Goal: Task Accomplishment & Management: Manage account settings

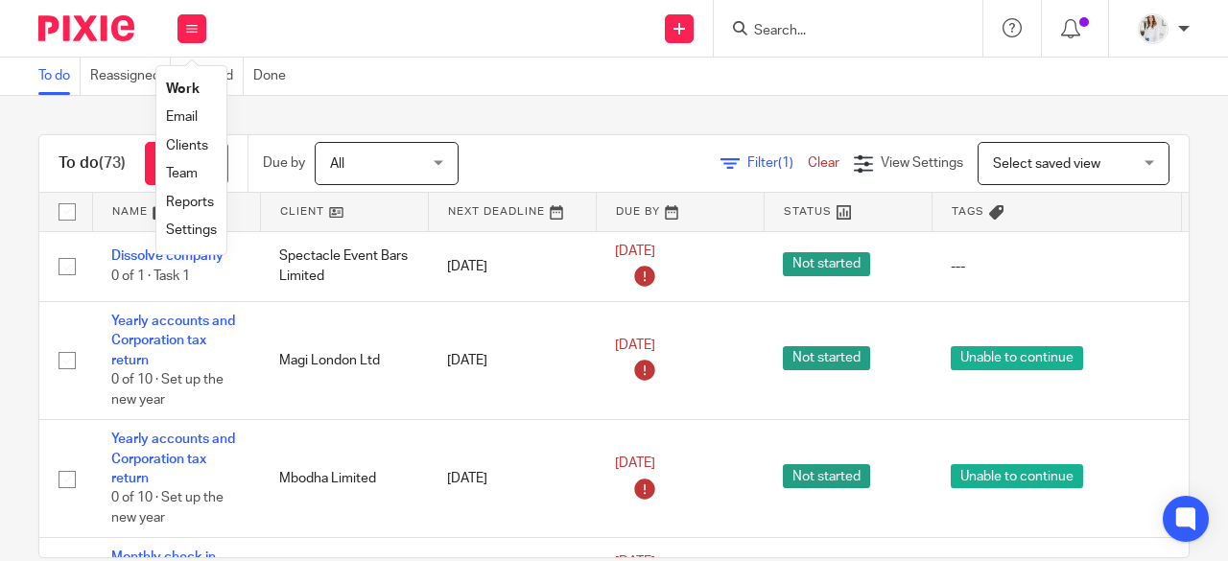
click at [177, 174] on link "Team" at bounding box center [182, 173] width 32 height 13
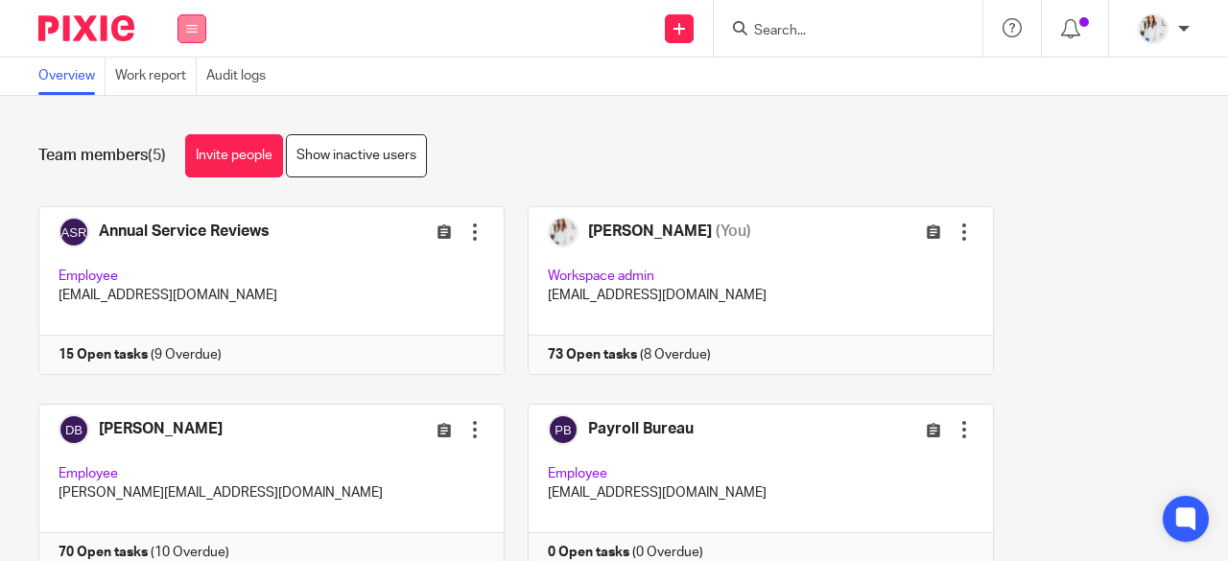
click at [191, 20] on button at bounding box center [192, 28] width 29 height 29
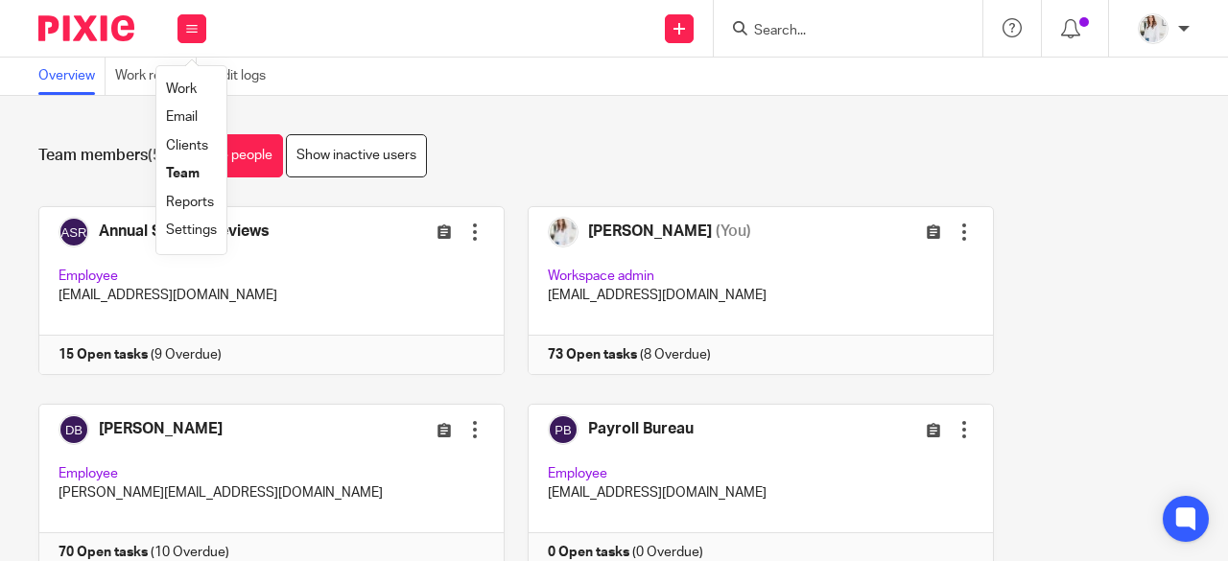
click at [184, 93] on link "Work" at bounding box center [181, 89] width 31 height 13
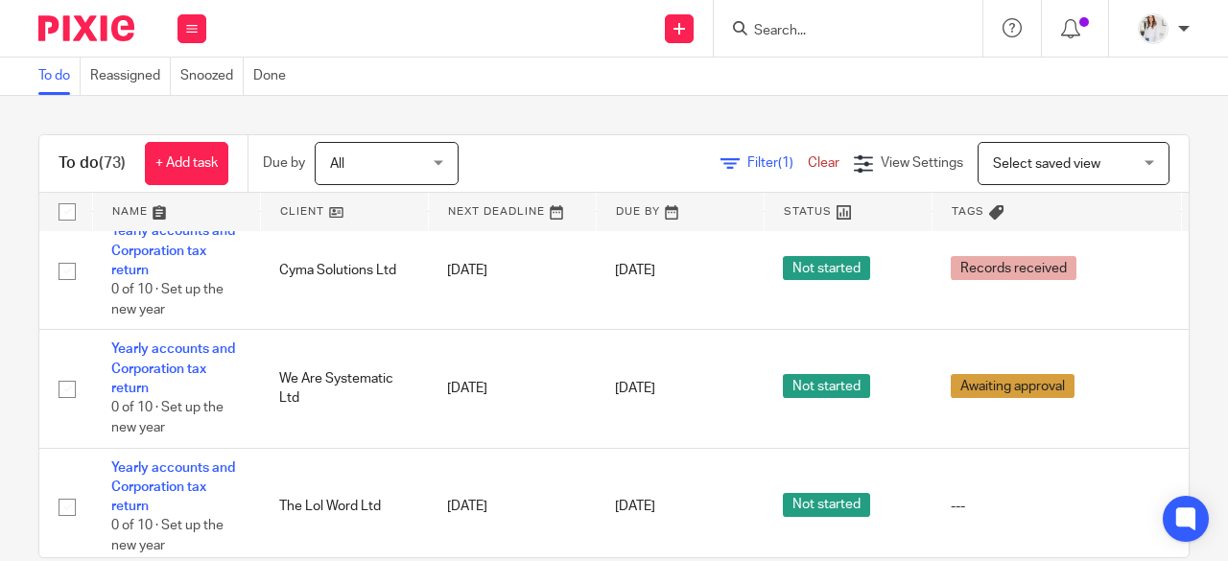
scroll to position [1299, 0]
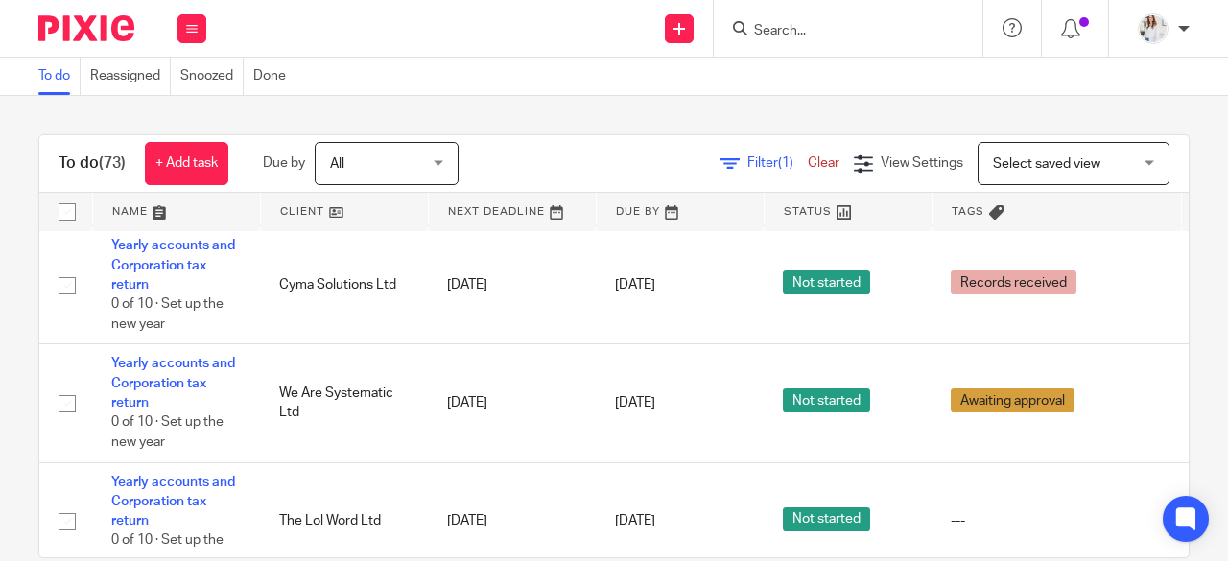
drag, startPoint x: 1173, startPoint y: 274, endPoint x: 1170, endPoint y: 249, distance: 25.1
click at [1170, 249] on div "To do (73) + Add task Due by All All Today Tomorrow This week Next week This mo…" at bounding box center [614, 328] width 1228 height 465
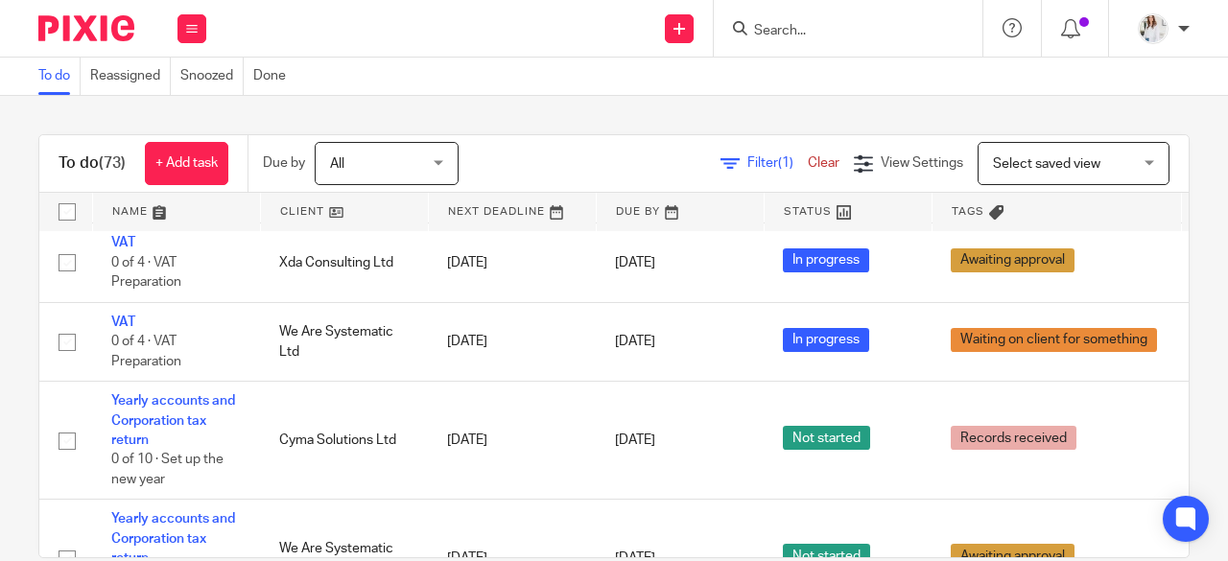
scroll to position [1171, 0]
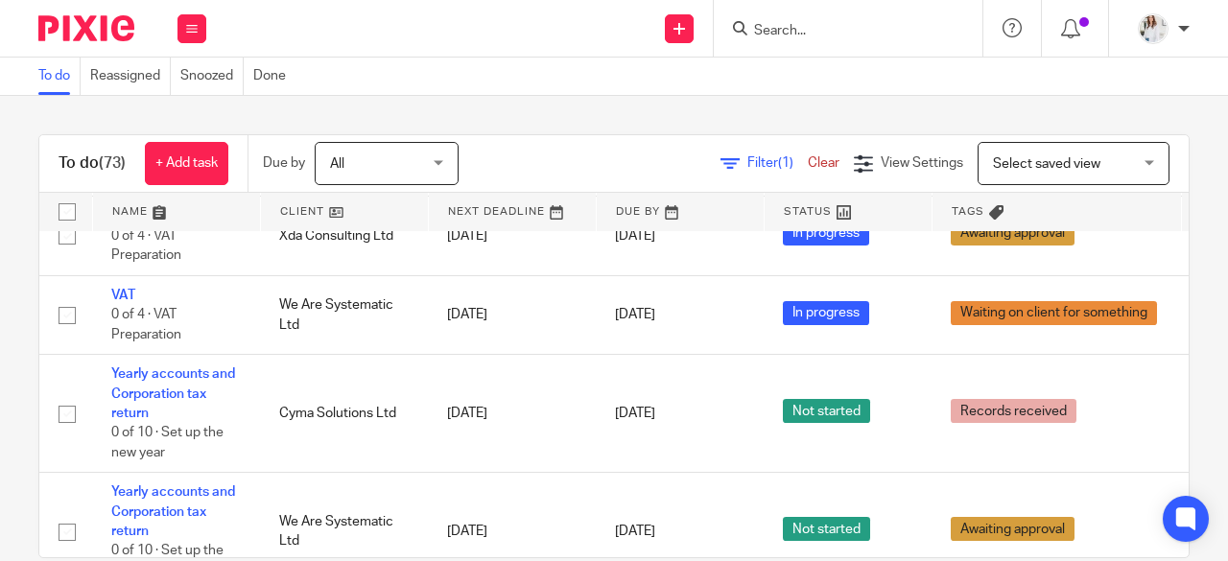
click at [794, 33] on input "Search" at bounding box center [838, 31] width 173 height 17
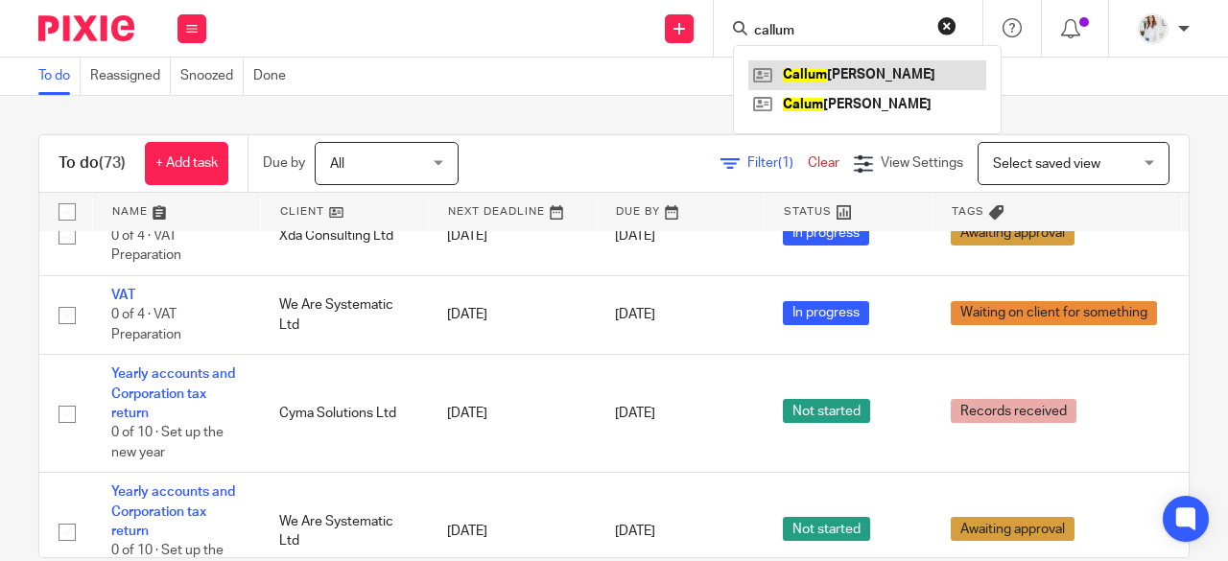
type input "callum"
click at [814, 66] on link at bounding box center [868, 74] width 238 height 29
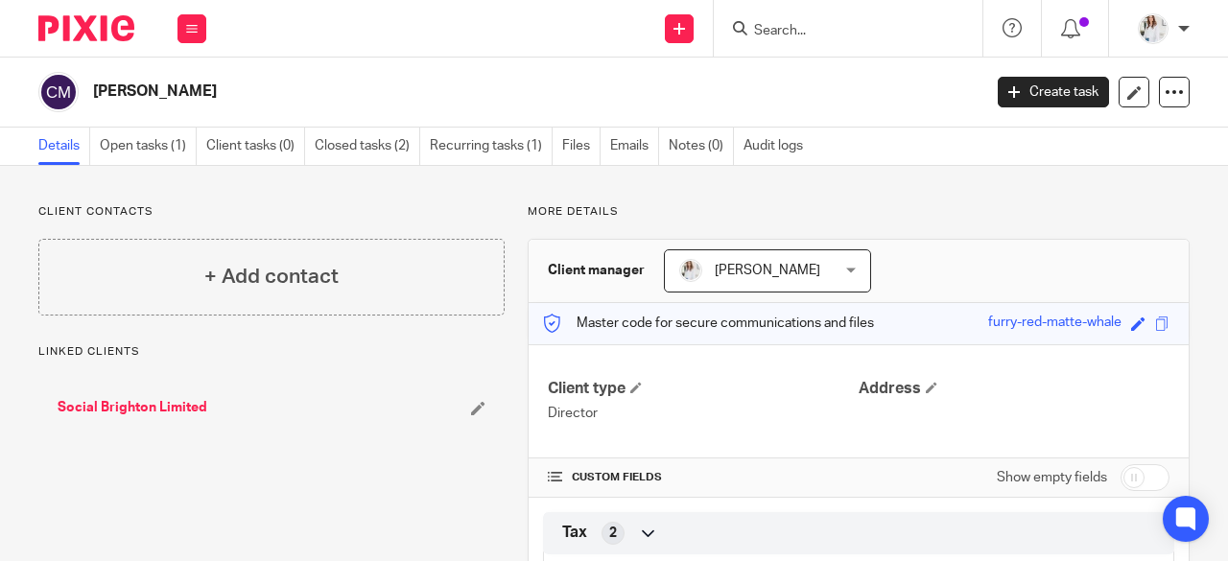
click at [159, 149] on link "Open tasks (1)" at bounding box center [148, 146] width 97 height 37
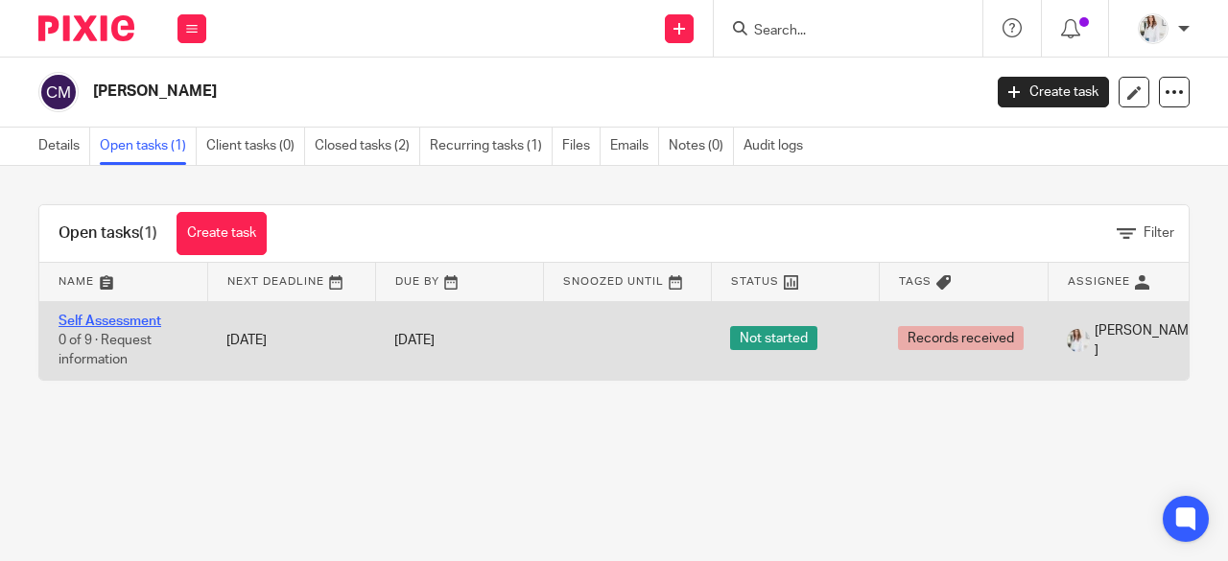
click at [99, 315] on link "Self Assessment" at bounding box center [110, 321] width 103 height 13
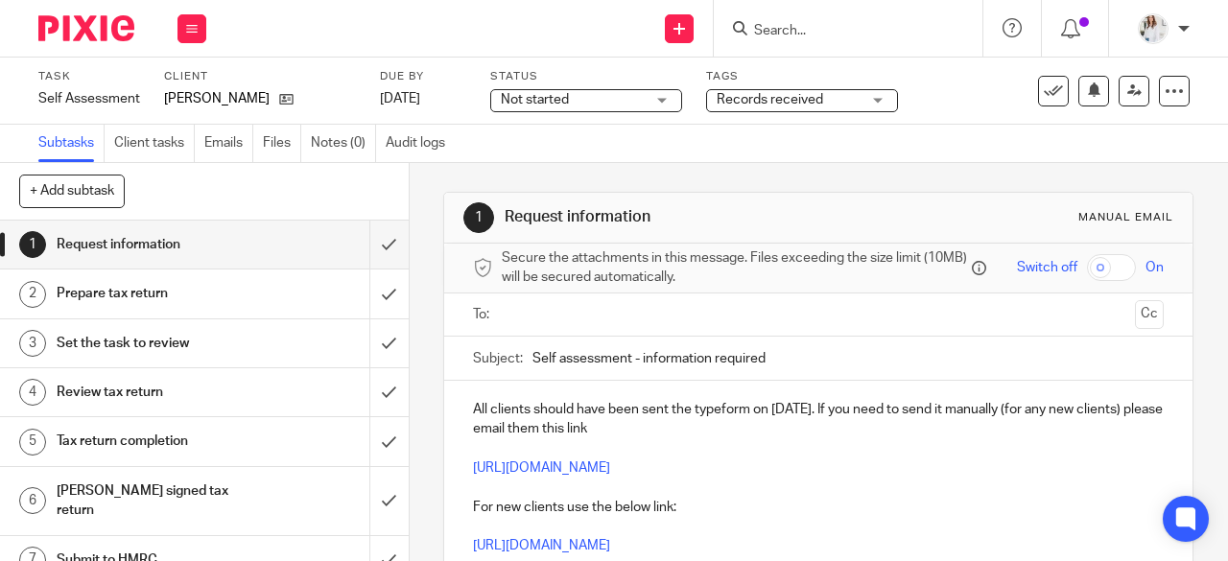
click at [634, 91] on span "Not started" at bounding box center [573, 100] width 144 height 20
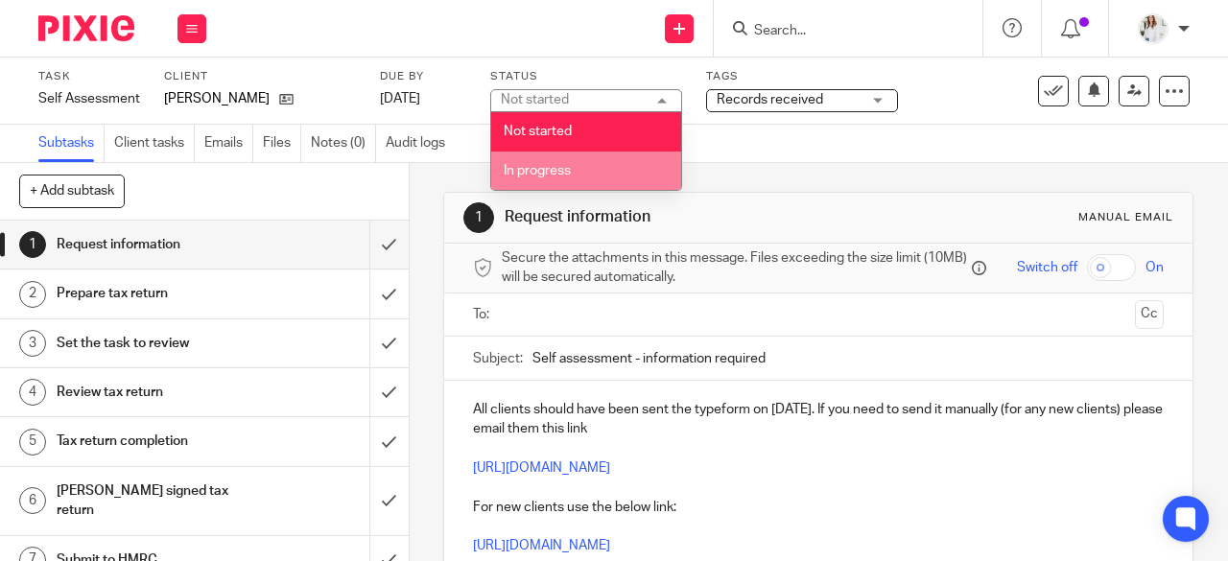
drag, startPoint x: 631, startPoint y: 98, endPoint x: 584, endPoint y: 163, distance: 80.4
click at [584, 112] on div "Not started Not started Not started In progress 1" at bounding box center [586, 100] width 192 height 23
click at [584, 163] on li "In progress" at bounding box center [586, 171] width 190 height 39
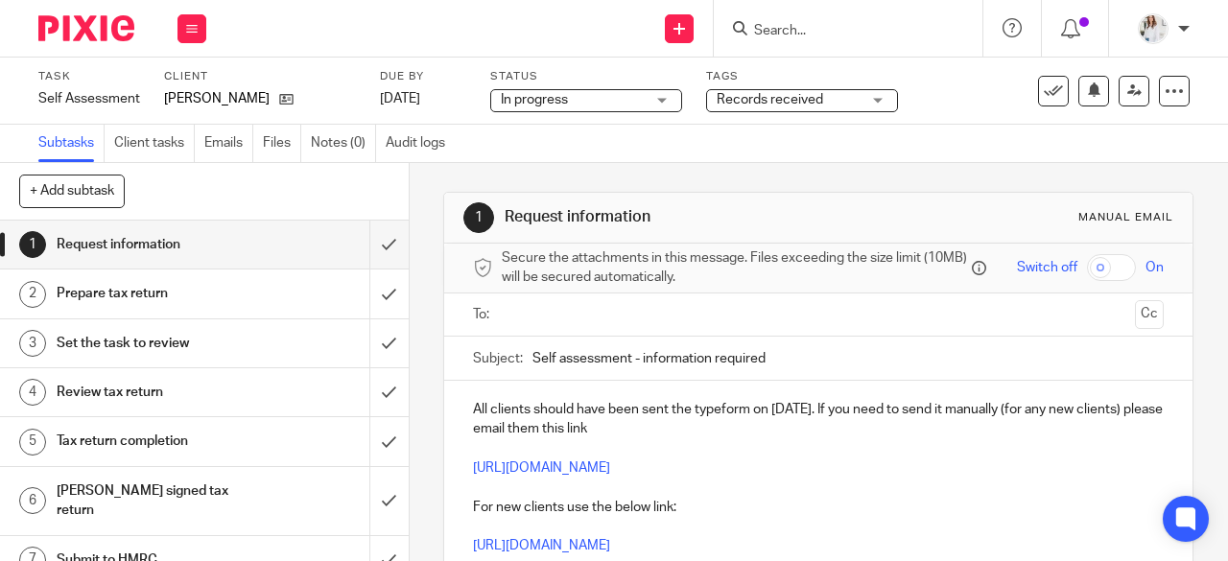
click at [808, 105] on span "Records received" at bounding box center [770, 99] width 107 height 13
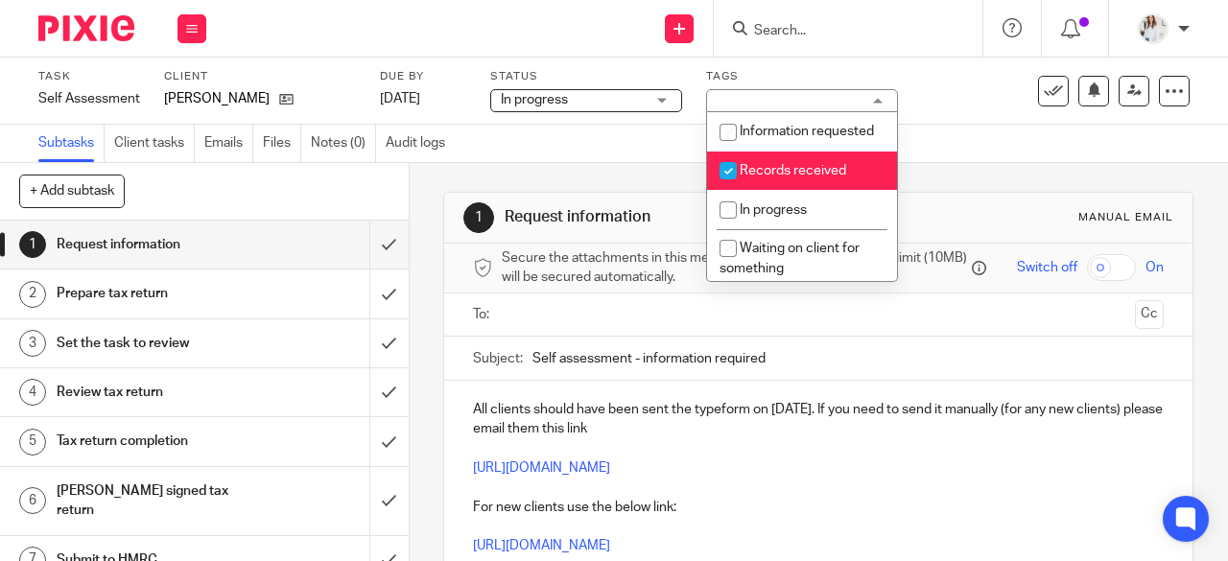
click at [760, 191] on li "Records received" at bounding box center [802, 171] width 190 height 39
checkbox input "false"
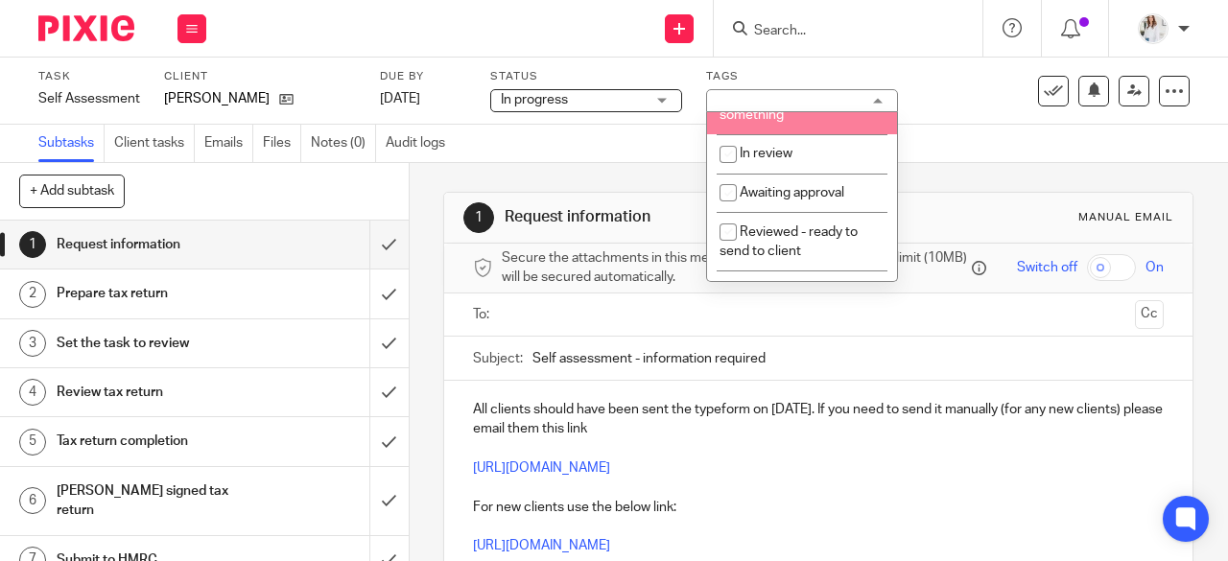
scroll to position [192, 0]
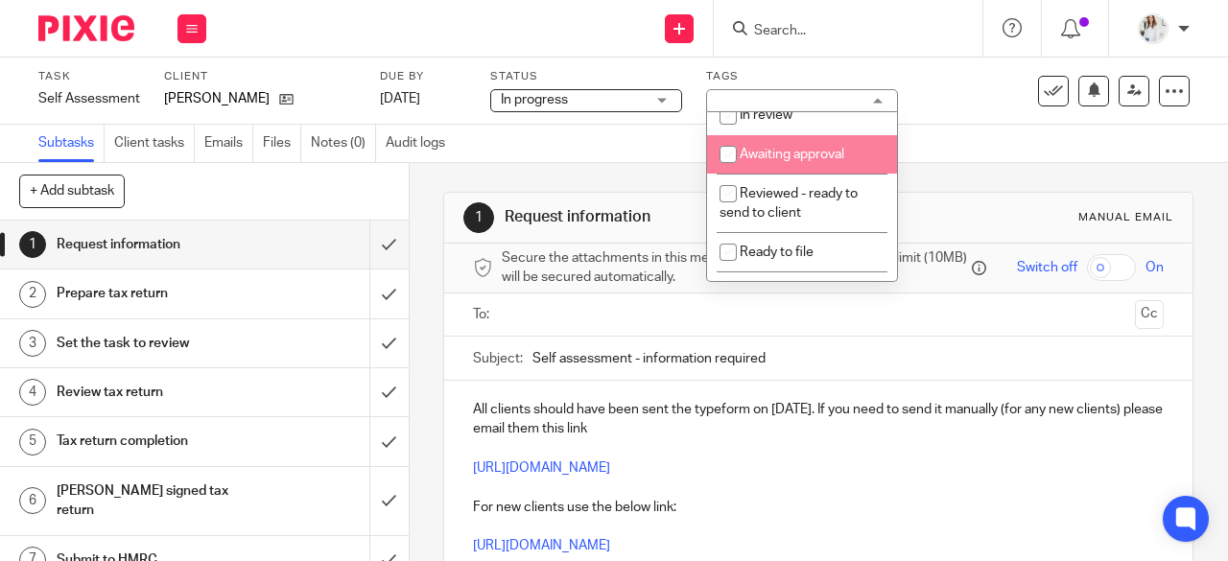
click at [766, 175] on li "Awaiting approval" at bounding box center [802, 154] width 190 height 39
checkbox input "true"
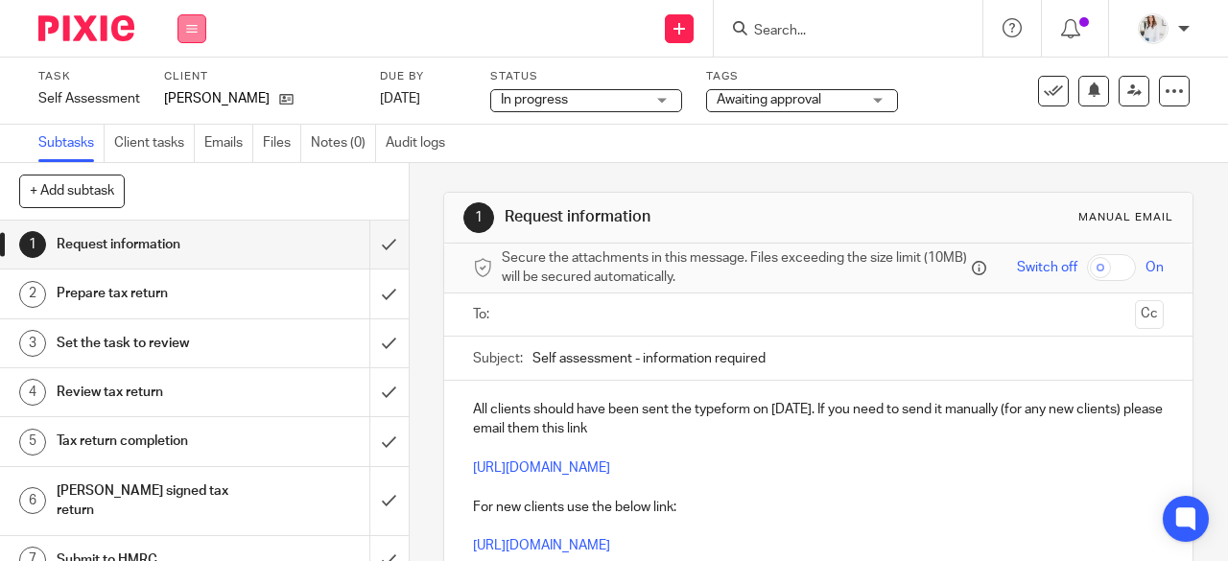
click at [179, 32] on button at bounding box center [192, 28] width 29 height 29
click at [187, 92] on link "Work" at bounding box center [183, 89] width 34 height 13
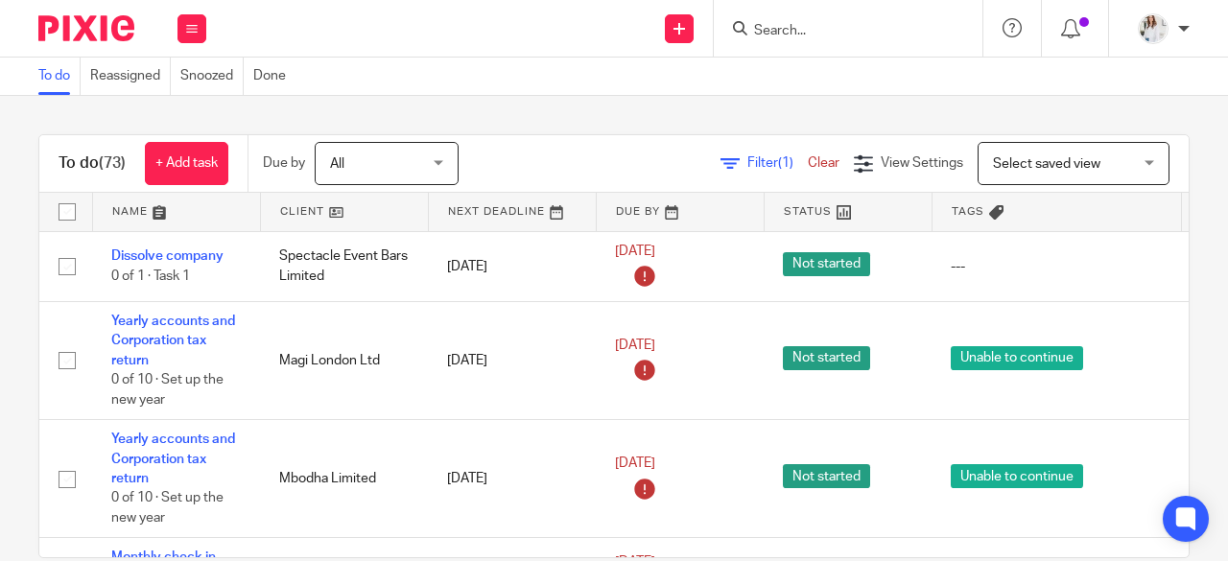
click at [748, 160] on span "Filter (1)" at bounding box center [778, 162] width 60 height 13
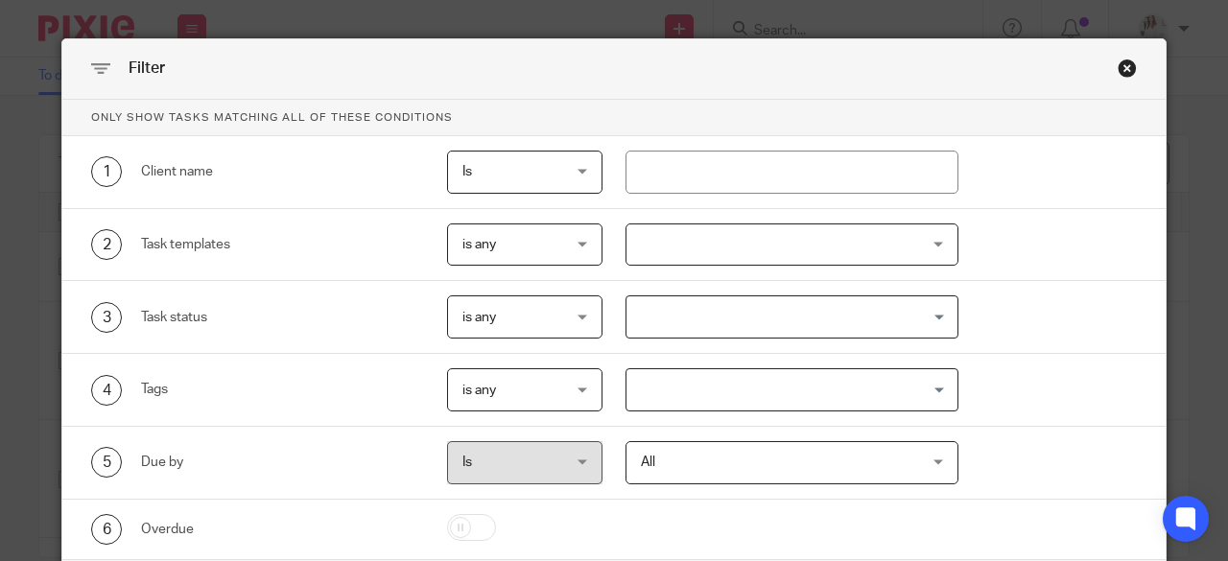
click at [765, 247] on div at bounding box center [793, 245] width 334 height 43
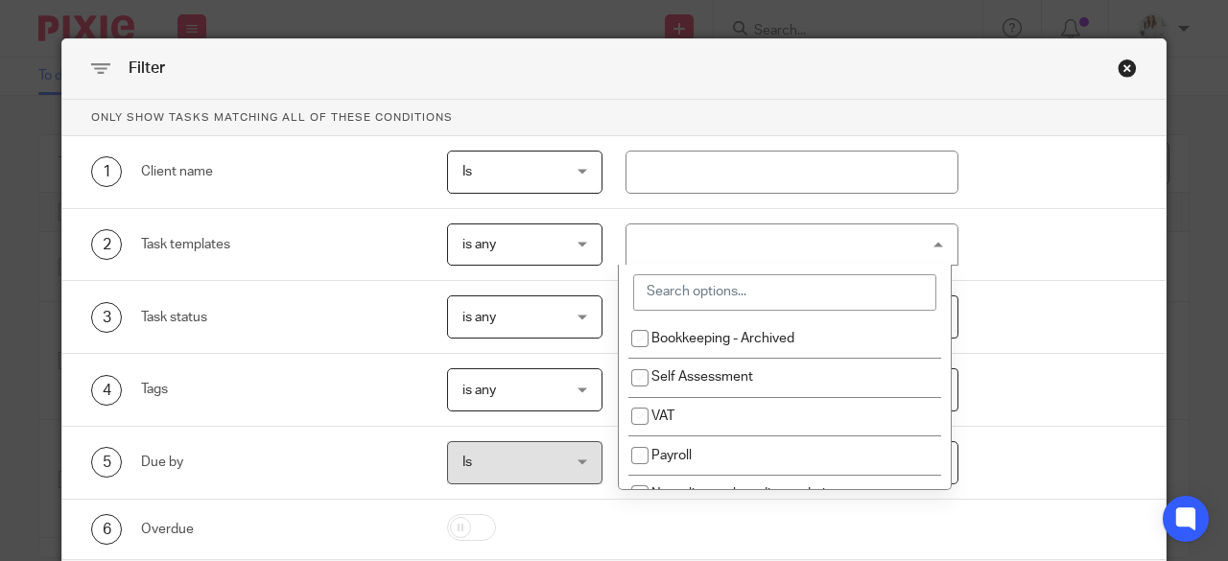
scroll to position [177, 0]
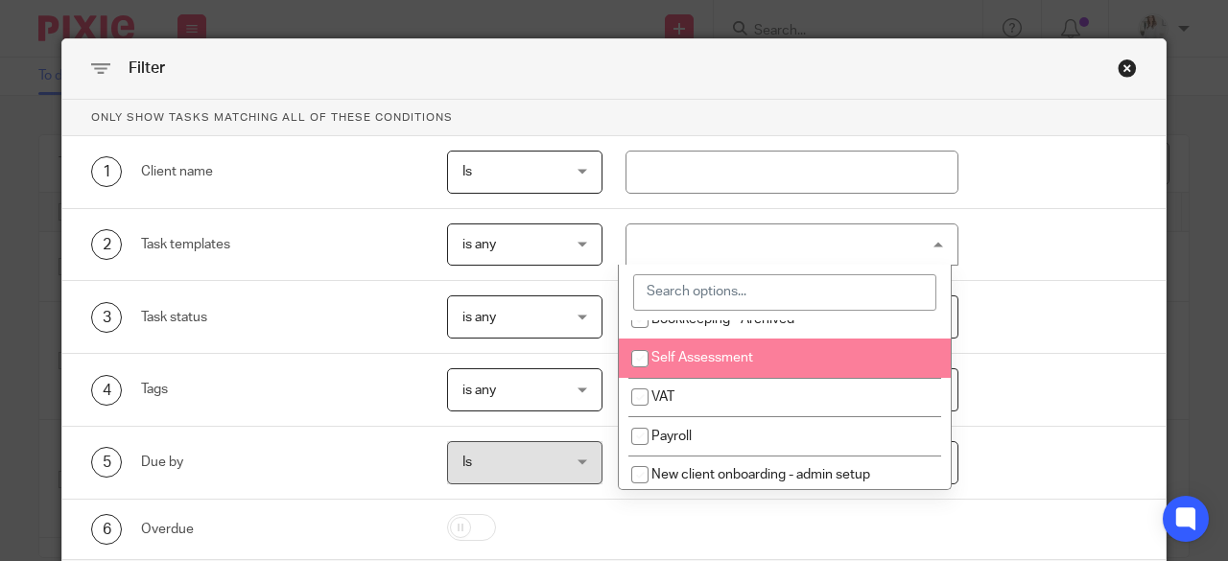
click at [861, 358] on li "Self Assessment" at bounding box center [785, 358] width 332 height 39
checkbox input "true"
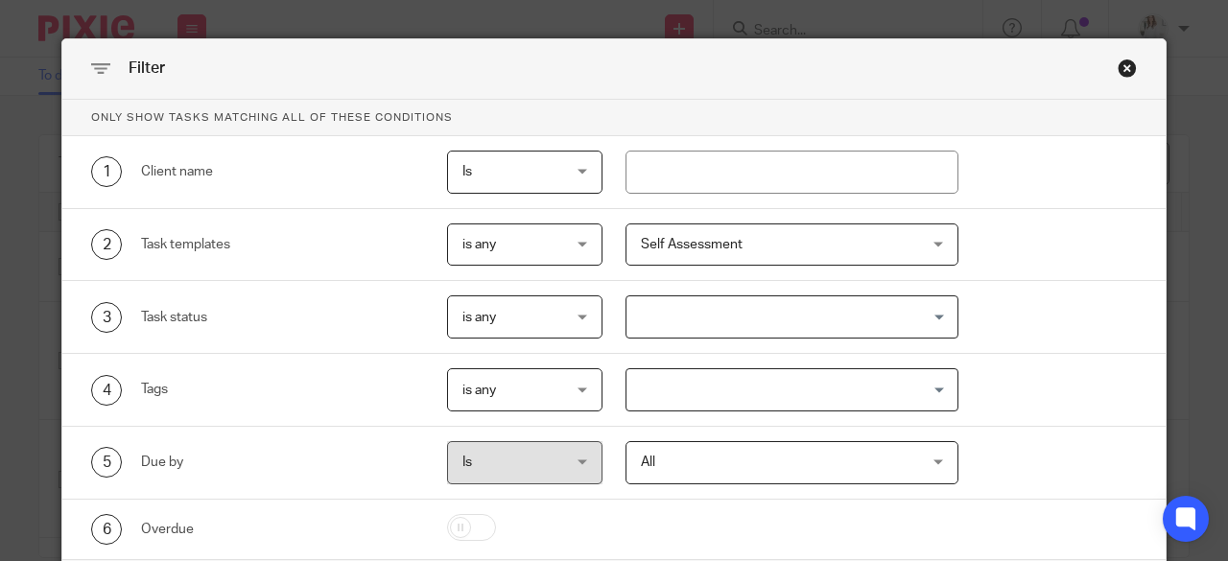
scroll to position [114, 0]
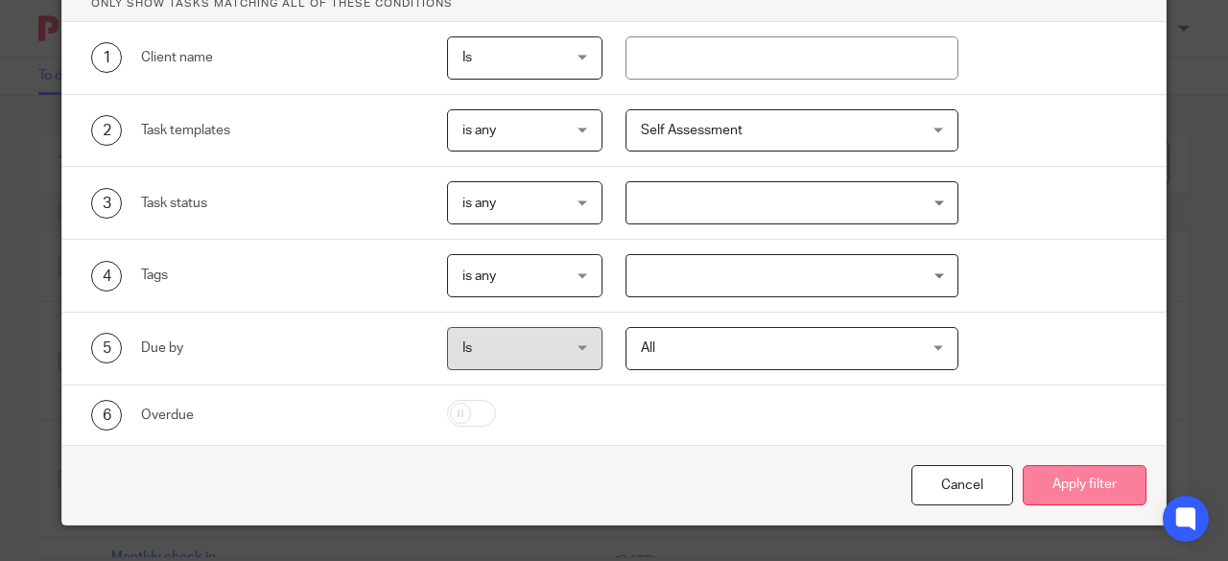
click at [1059, 494] on button "Apply filter" at bounding box center [1085, 485] width 124 height 41
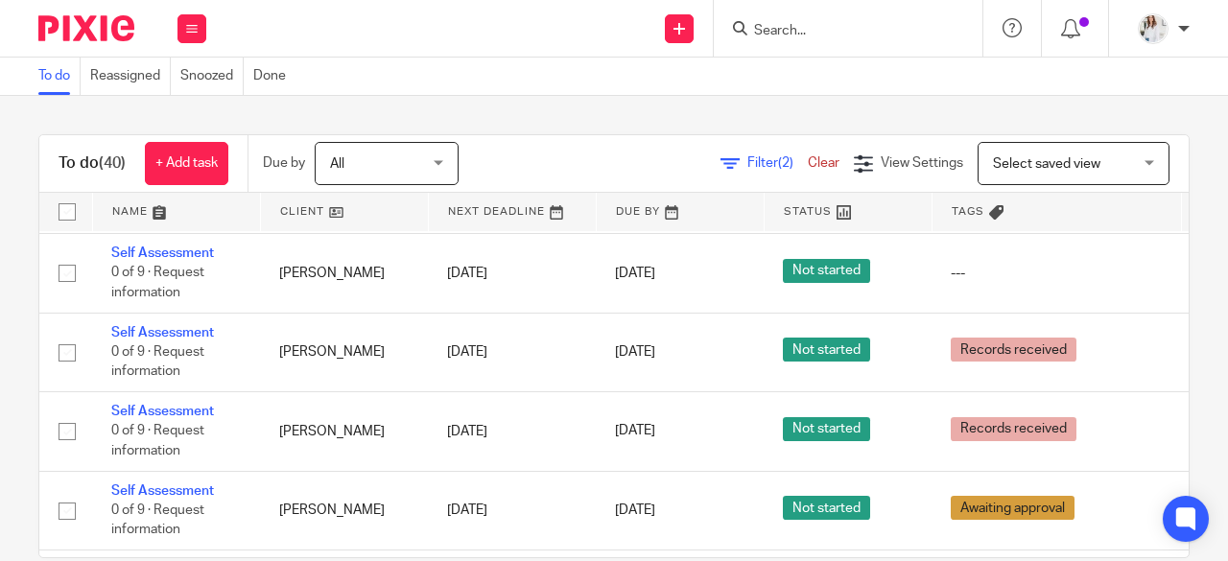
scroll to position [1250, 0]
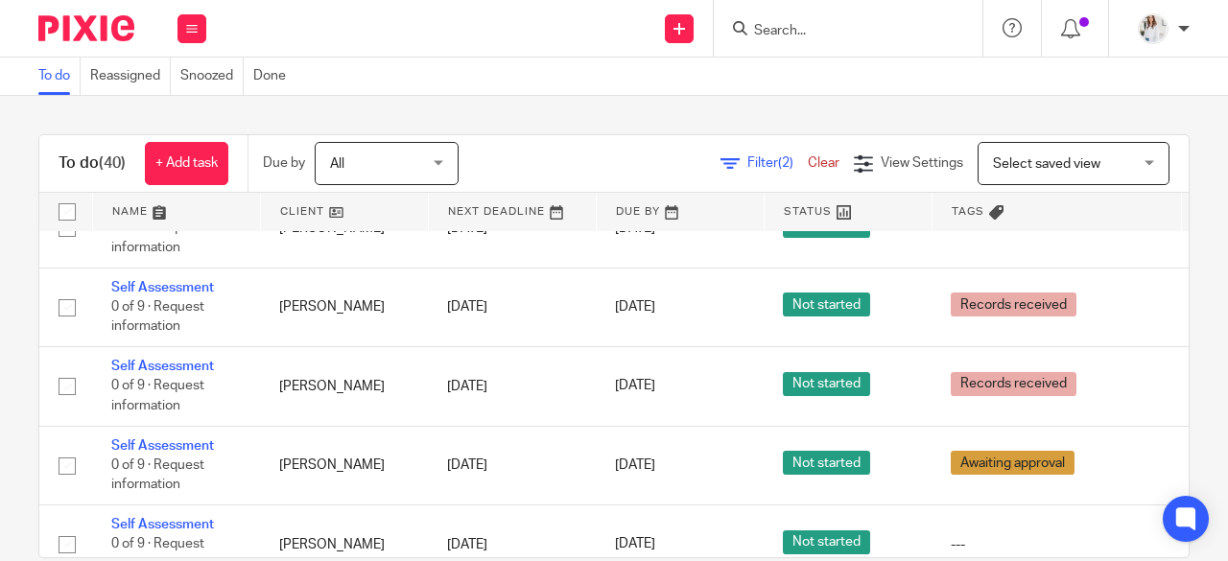
drag, startPoint x: 1168, startPoint y: 353, endPoint x: 1169, endPoint y: 371, distance: 18.3
click at [1169, 371] on div "To do (40) + Add task Due by All All Today Tomorrow This week Next week This mo…" at bounding box center [614, 328] width 1228 height 465
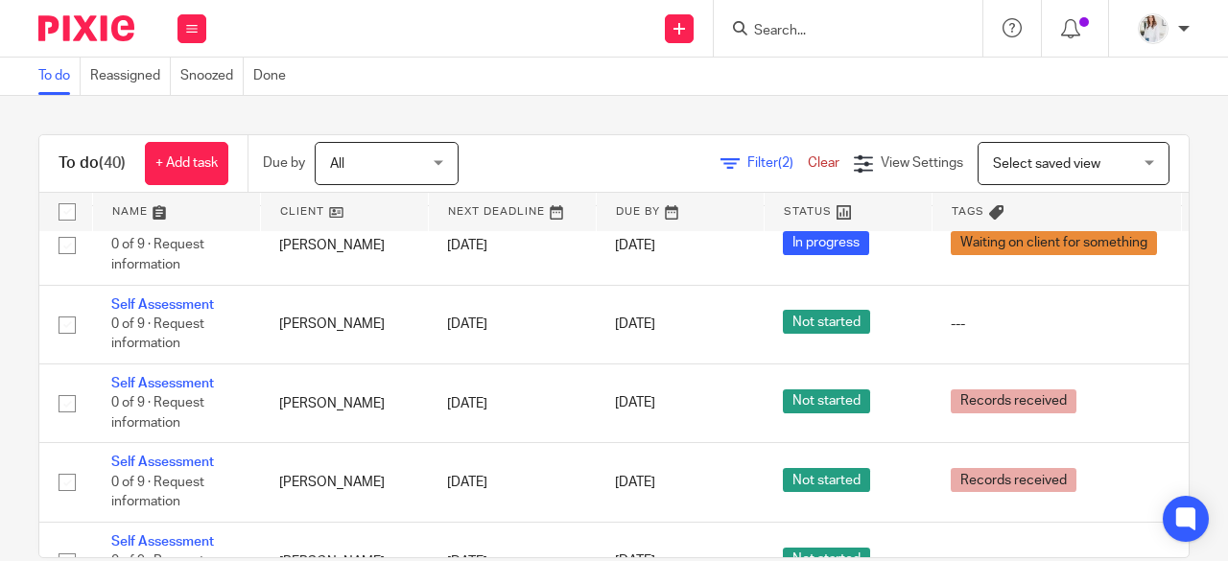
scroll to position [2842, 0]
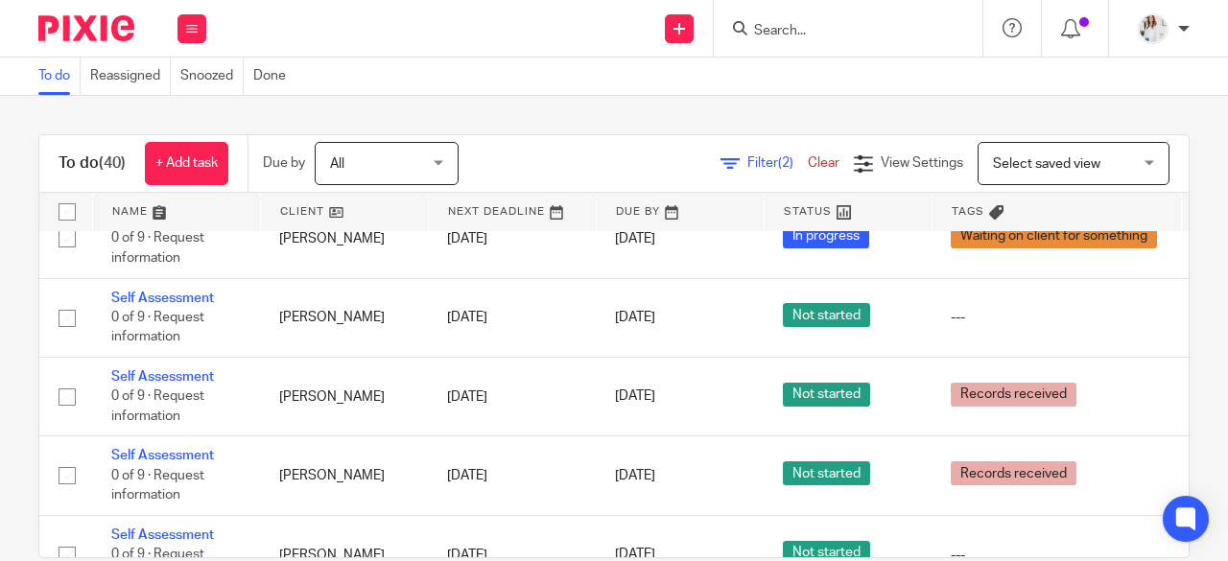
click at [779, 32] on input "Search" at bounding box center [838, 31] width 173 height 17
type input "cressw"
click at [869, 76] on link at bounding box center [868, 74] width 238 height 29
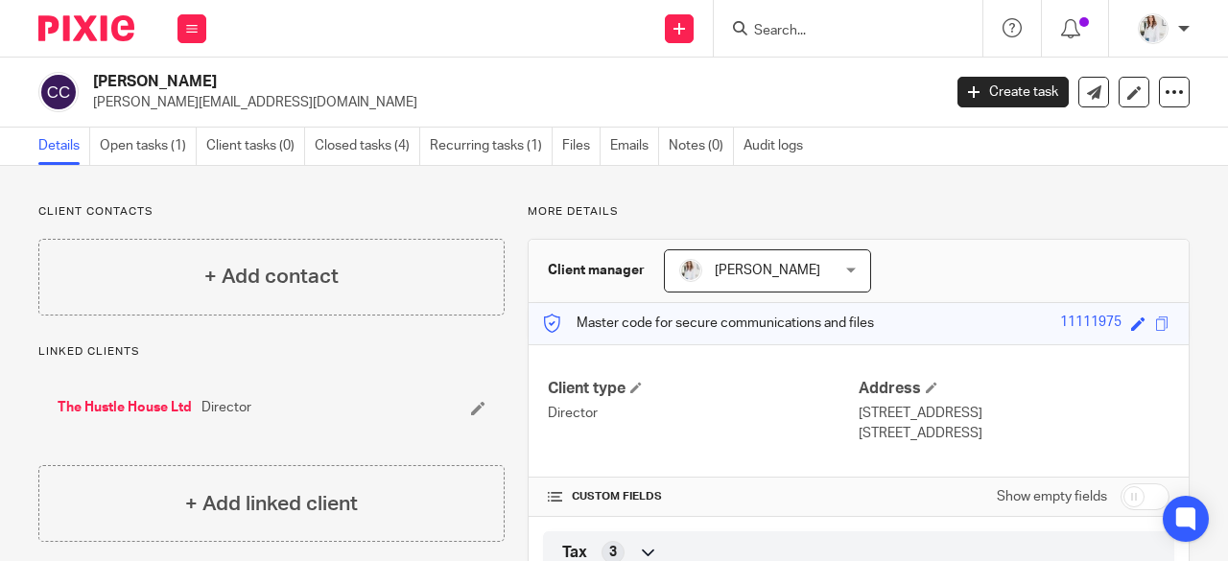
scroll to position [222, 0]
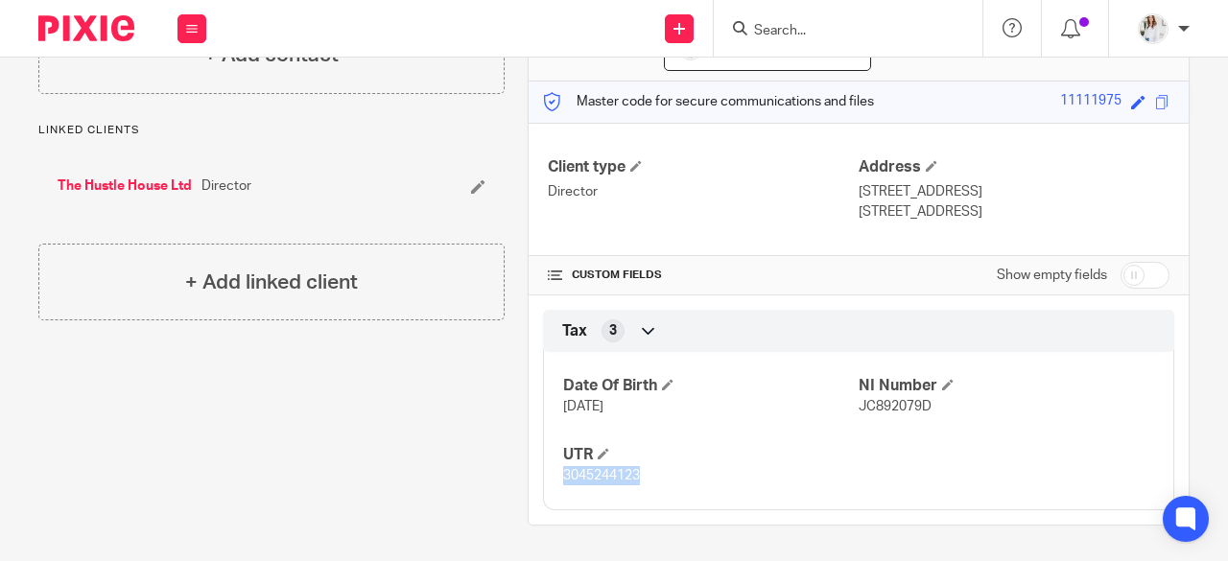
drag, startPoint x: 627, startPoint y: 479, endPoint x: 555, endPoint y: 482, distance: 72.0
click at [555, 482] on div "Date Of Birth [DATE] NI Number JC892079D UTR 3045244123" at bounding box center [858, 424] width 631 height 173
copy span "3045244123"
drag, startPoint x: 929, startPoint y: 410, endPoint x: 848, endPoint y: 406, distance: 80.7
click at [859, 406] on p "JC892079D" at bounding box center [1007, 406] width 296 height 19
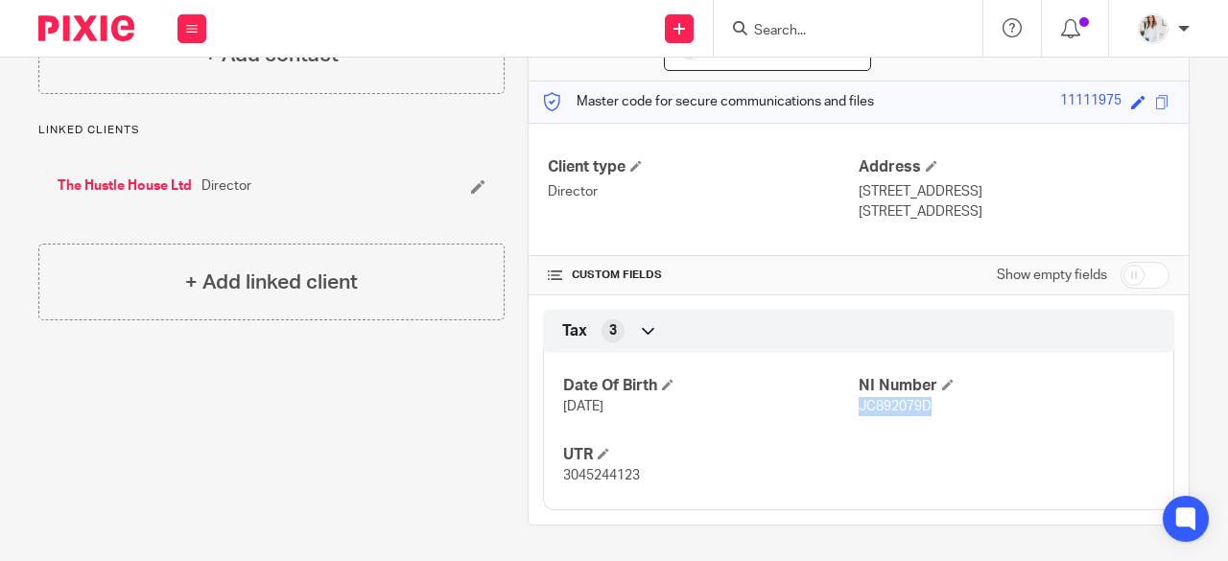
copy span "JC892079D"
